Goal: Task Accomplishment & Management: Manage account settings

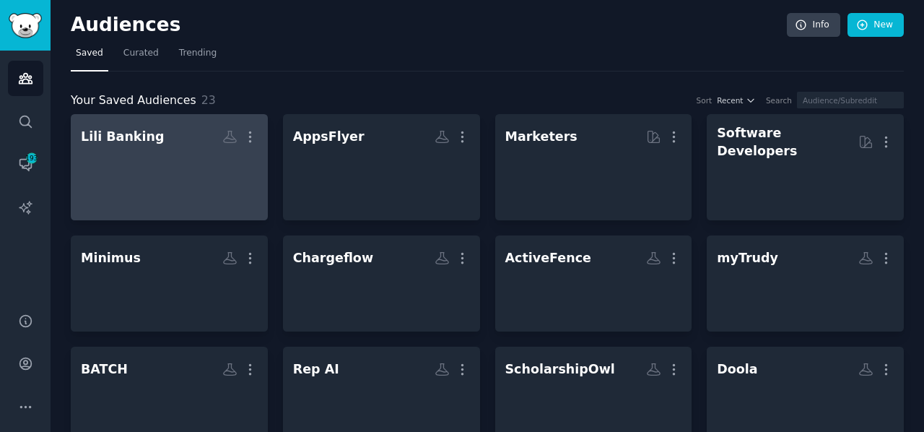
click at [154, 163] on div at bounding box center [169, 174] width 177 height 51
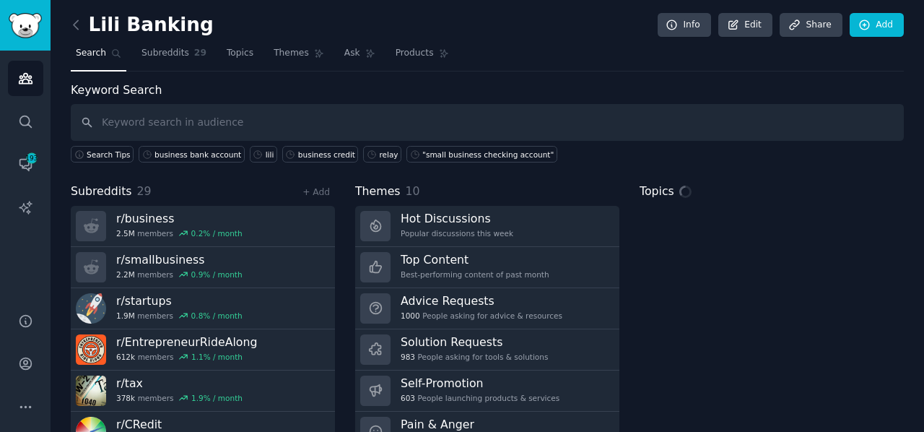
scroll to position [63, 0]
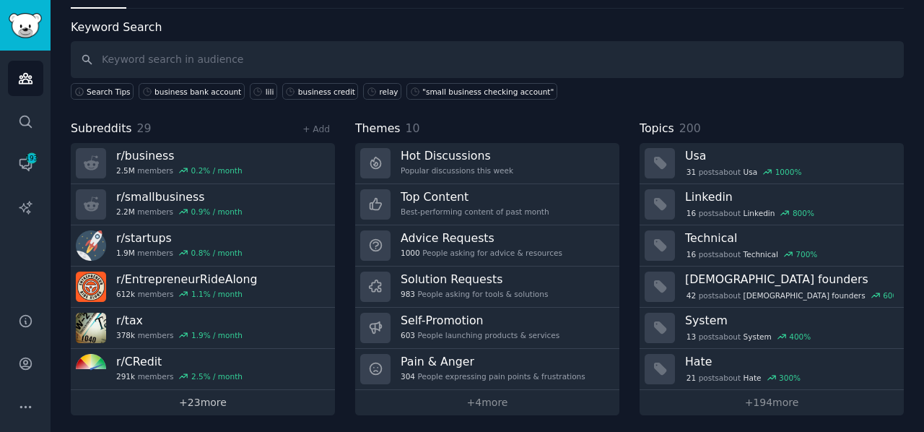
click at [209, 395] on link "+ 23 more" at bounding box center [203, 402] width 264 height 25
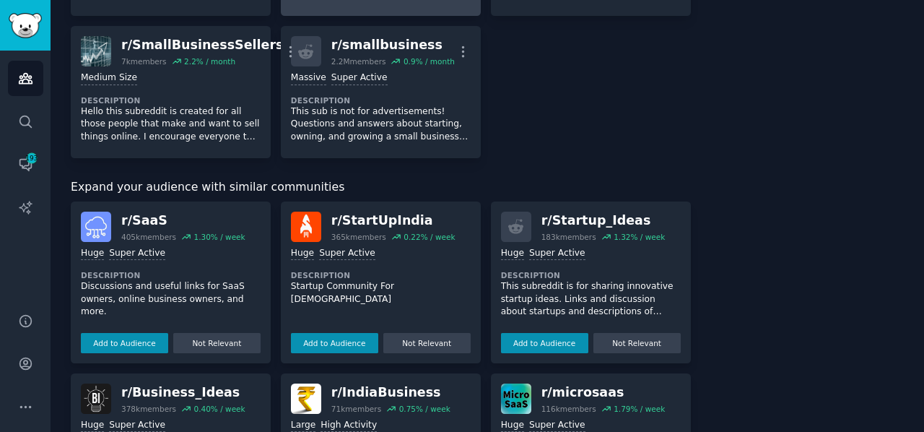
scroll to position [1369, 0]
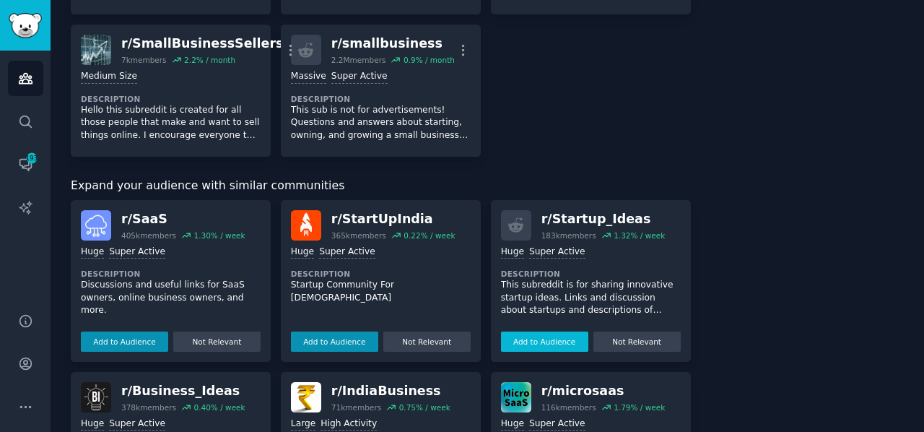
click at [541, 331] on button "Add to Audience" at bounding box center [544, 341] width 87 height 20
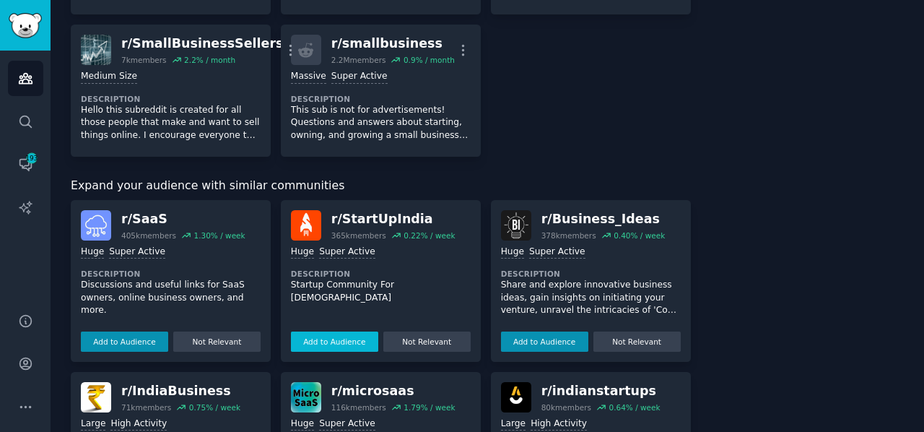
click at [345, 331] on button "Add to Audience" at bounding box center [334, 341] width 87 height 20
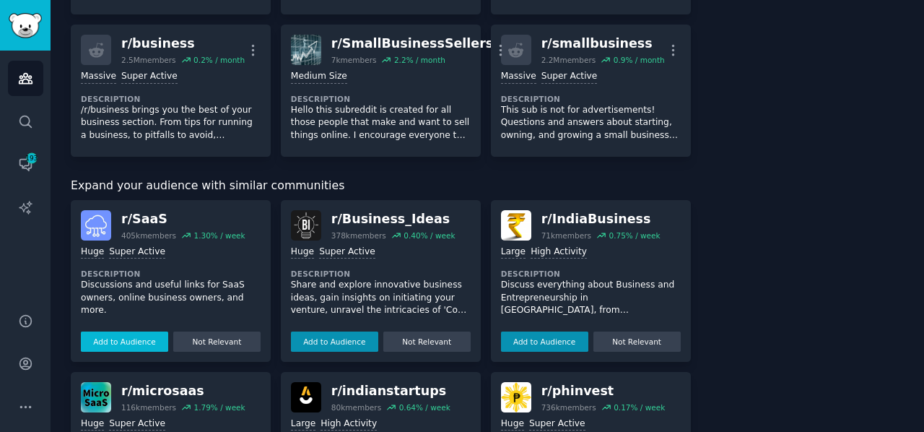
click at [136, 331] on button "Add to Audience" at bounding box center [124, 341] width 87 height 20
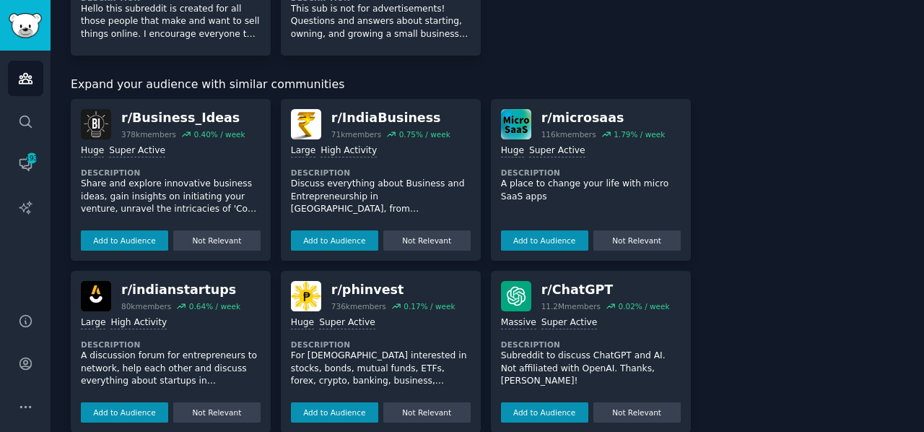
scroll to position [1613, 0]
click at [121, 229] on button "Add to Audience" at bounding box center [124, 239] width 87 height 20
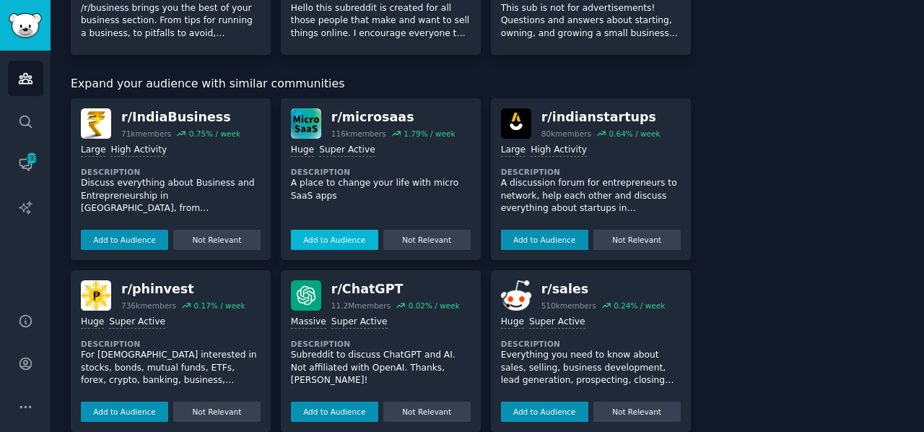
click at [307, 229] on button "Add to Audience" at bounding box center [334, 239] width 87 height 20
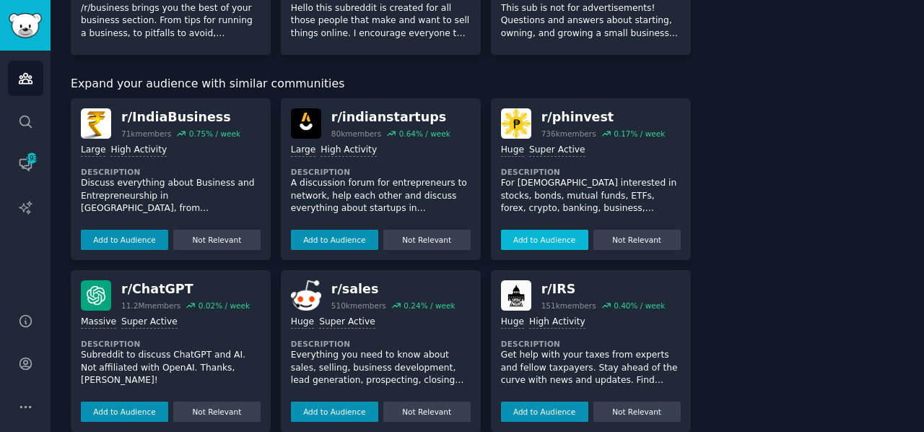
click at [523, 229] on button "Add to Audience" at bounding box center [544, 239] width 87 height 20
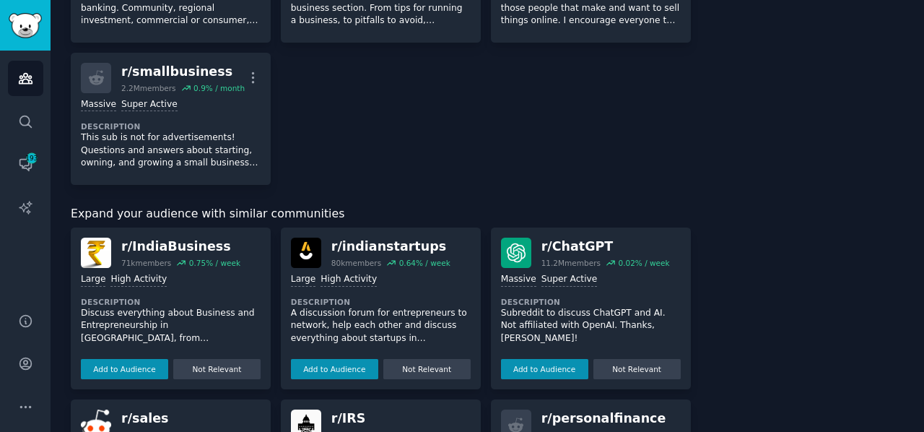
scroll to position [1601, 0]
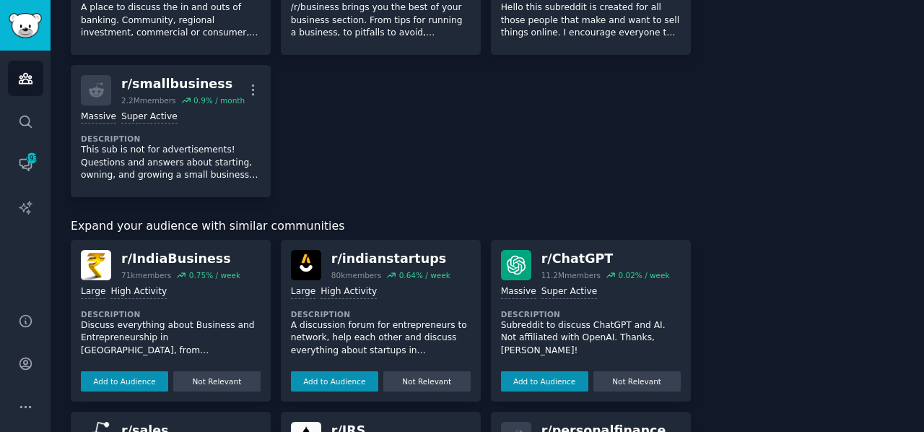
click at [339, 225] on div "Expand your audience with similar communities r/ IndiaBusiness 71k members 0.75…" at bounding box center [381, 395] width 620 height 356
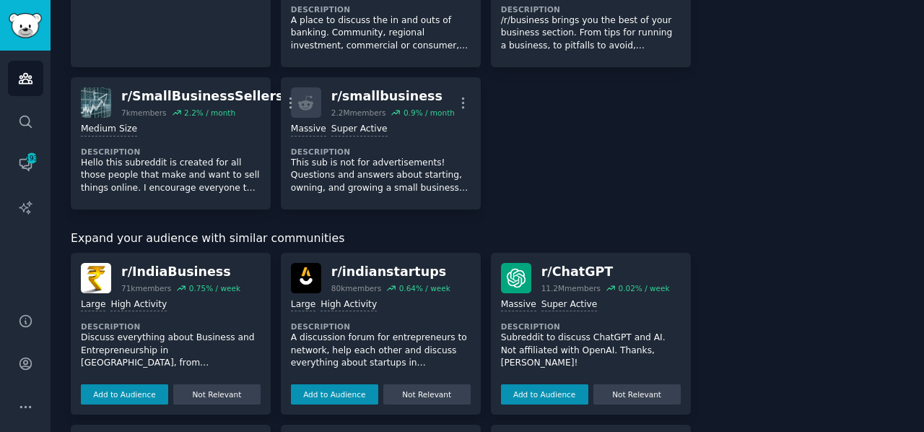
scroll to position [1613, 0]
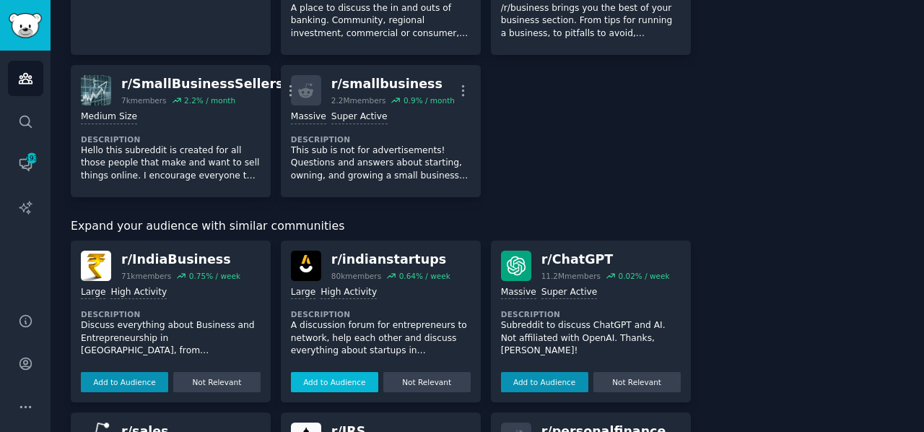
click at [322, 372] on button "Add to Audience" at bounding box center [334, 382] width 87 height 20
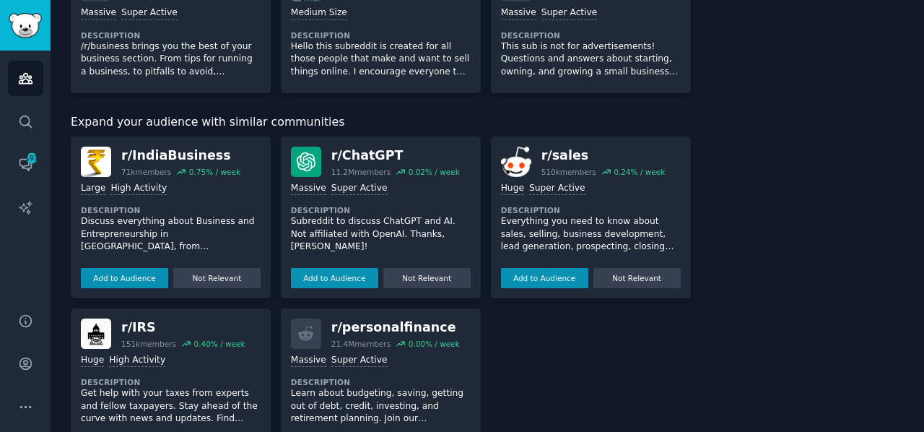
scroll to position [1761, 0]
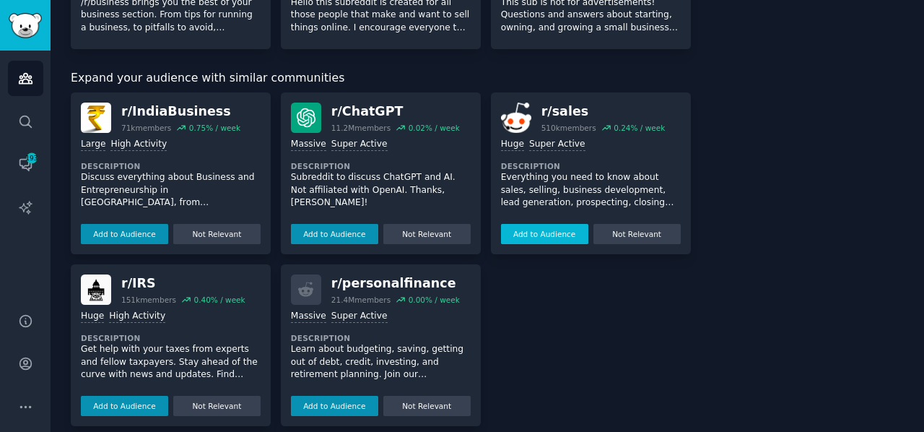
click at [525, 224] on button "Add to Audience" at bounding box center [544, 234] width 87 height 20
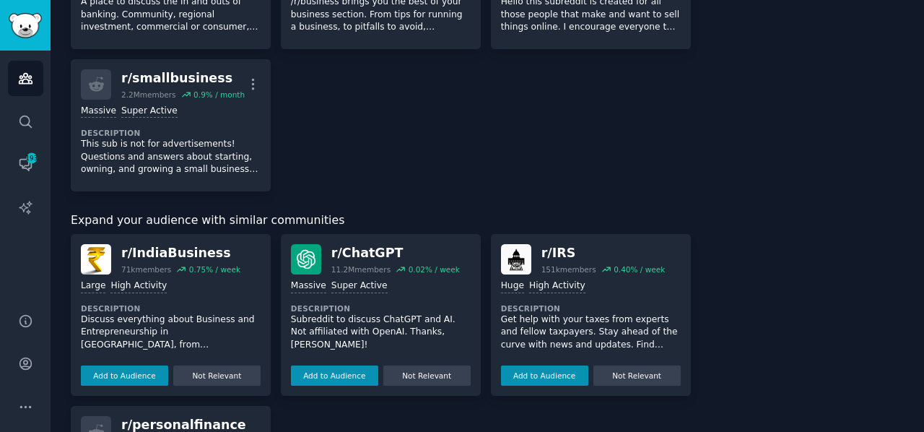
scroll to position [1891, 0]
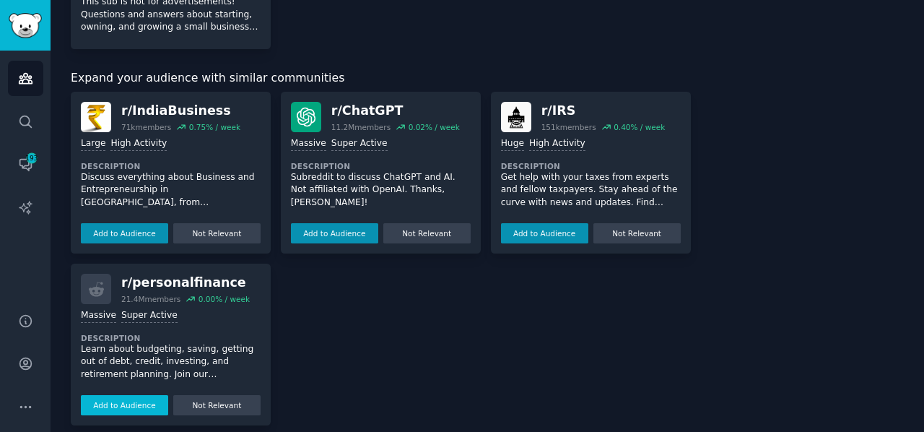
click at [108, 395] on button "Add to Audience" at bounding box center [124, 405] width 87 height 20
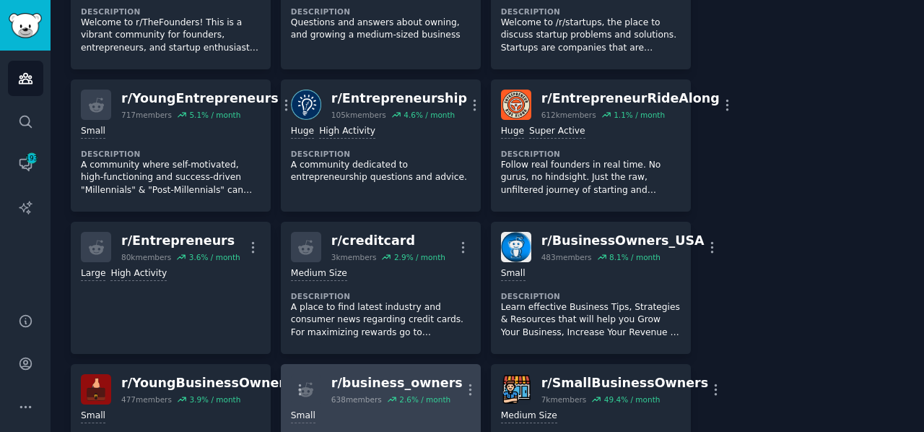
scroll to position [1183, 0]
